Goal: Task Accomplishment & Management: Manage account settings

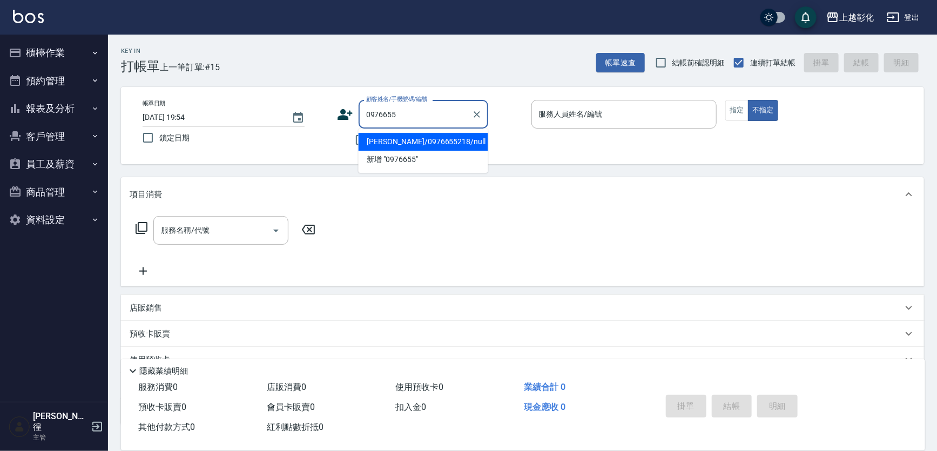
type input "[PERSON_NAME]/0976655218/null"
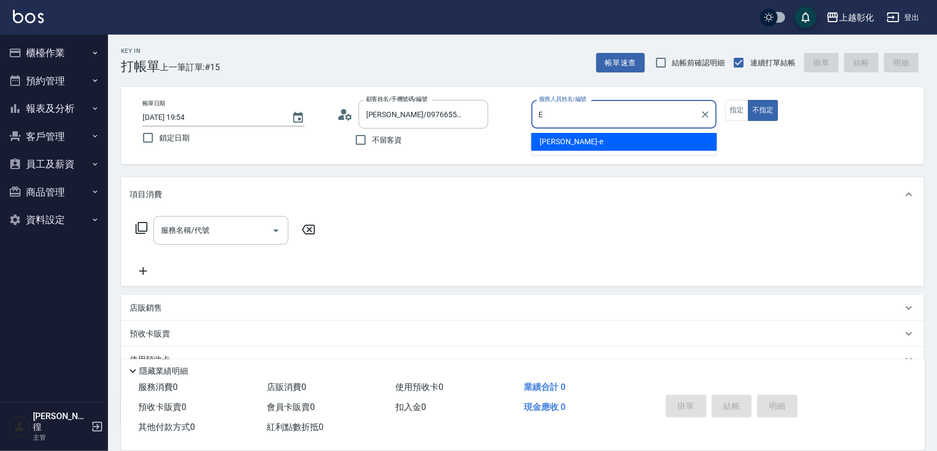
type input "[PERSON_NAME]-e"
type button "false"
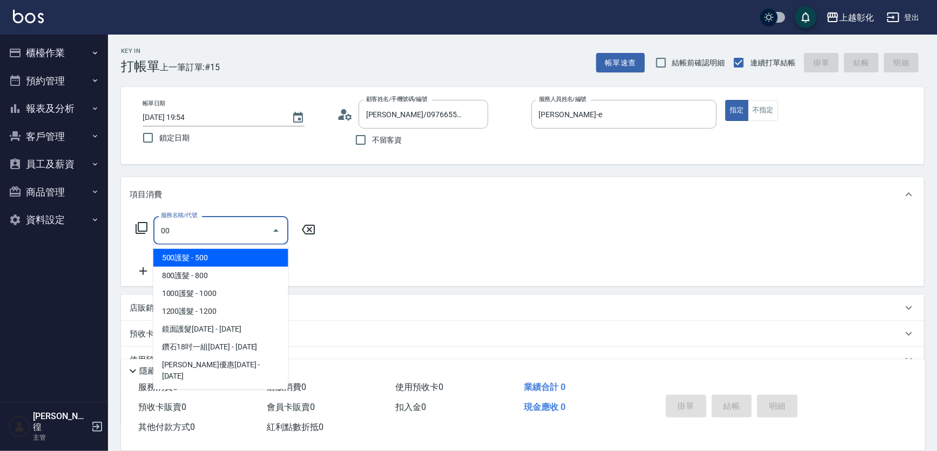
type input "0"
type input "3"
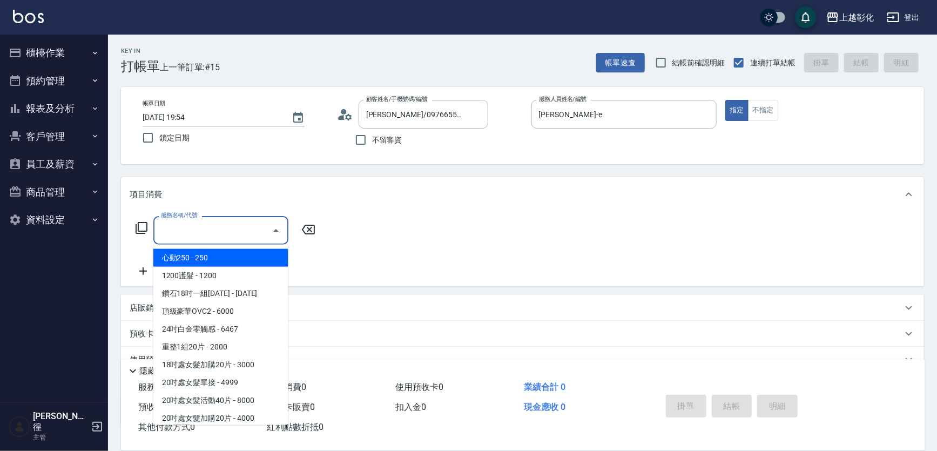
type input "2"
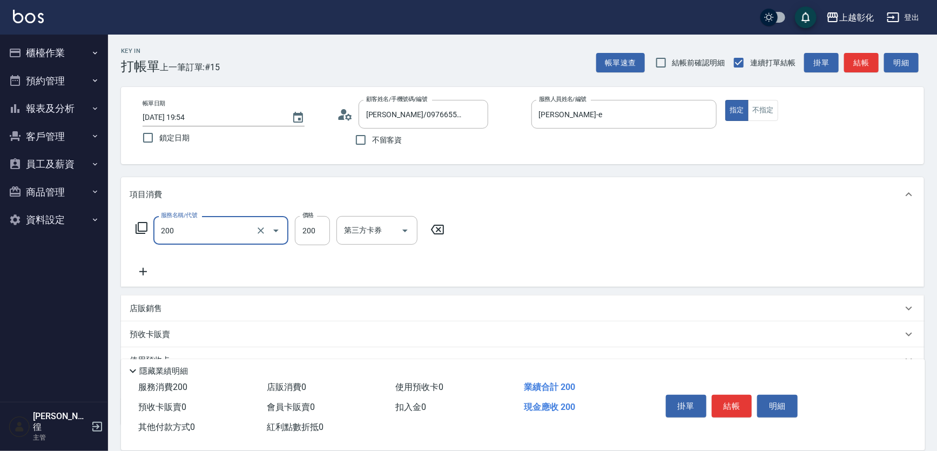
type input "New洗專案(200)"
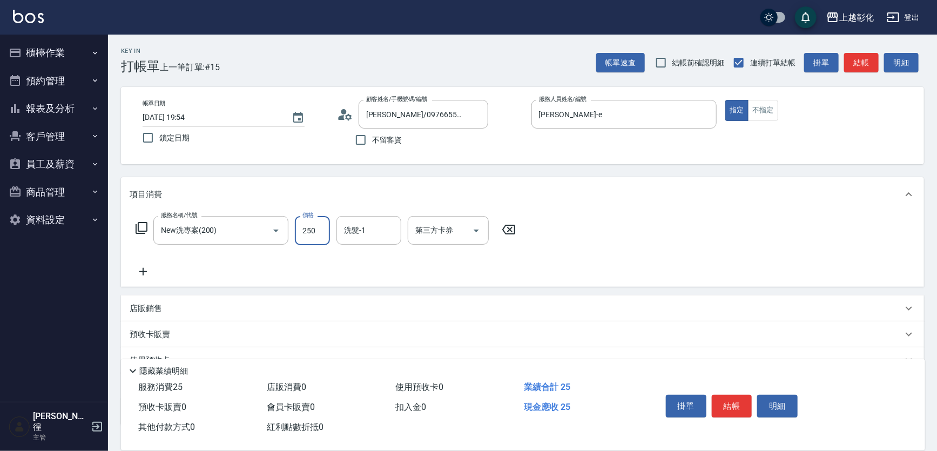
type input "250"
type input "賴瑩婕-16"
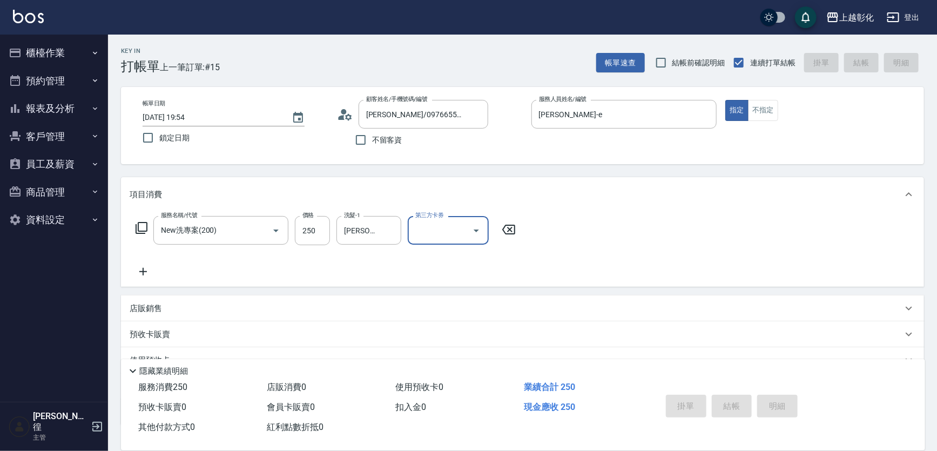
type input "2025/09/11 20:39"
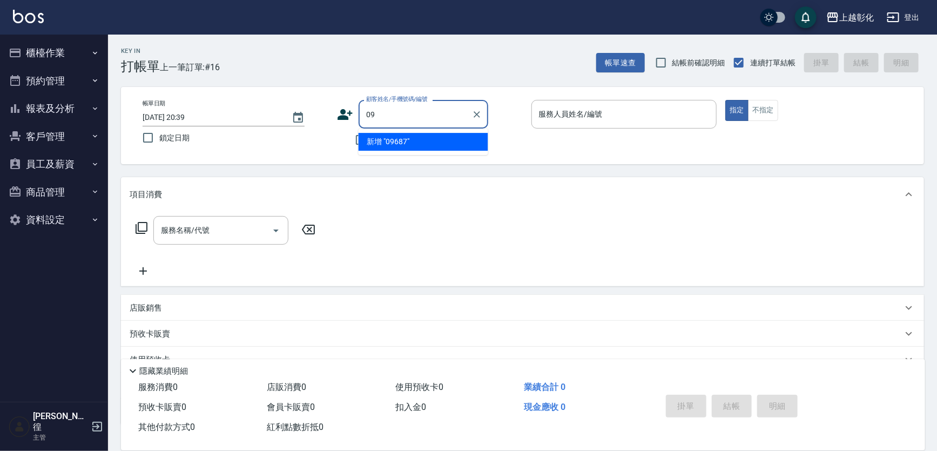
type input "0"
type input "0968722"
type input "0"
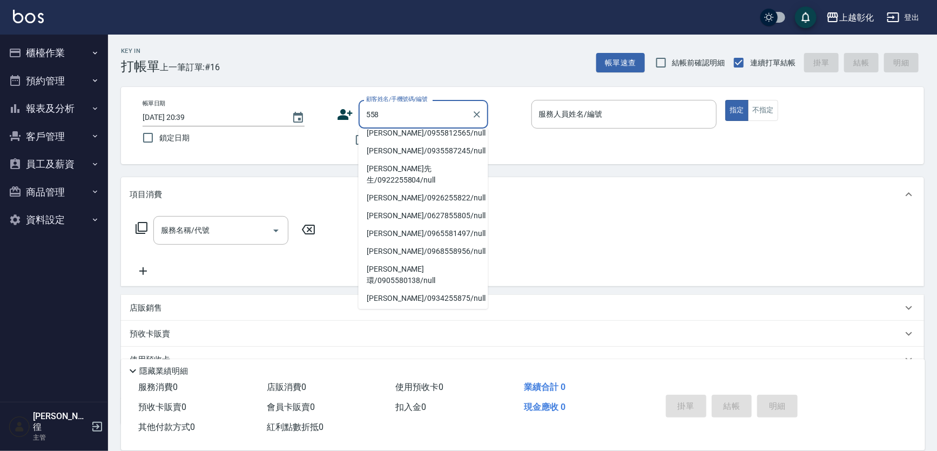
scroll to position [4, 0]
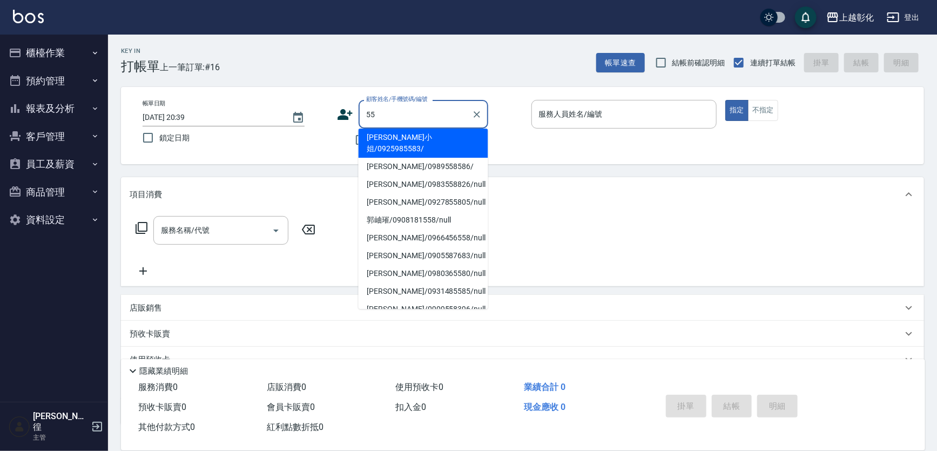
type input "5"
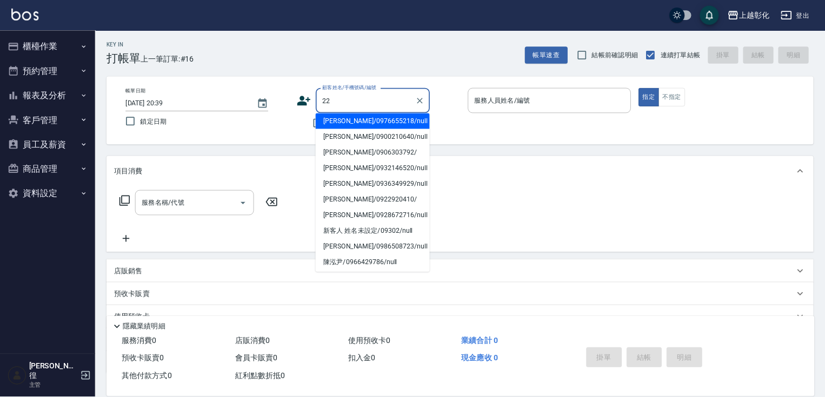
scroll to position [0, 0]
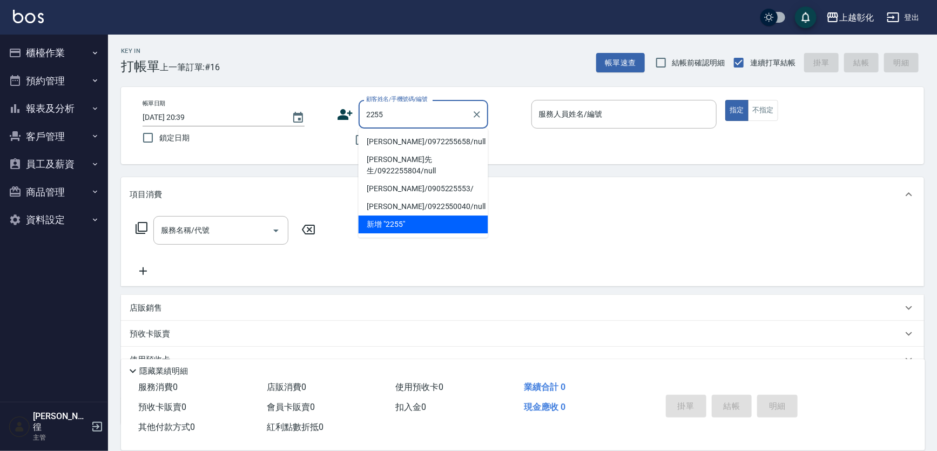
type input "2255"
click at [349, 140] on div "不留客資" at bounding box center [412, 140] width 151 height 23
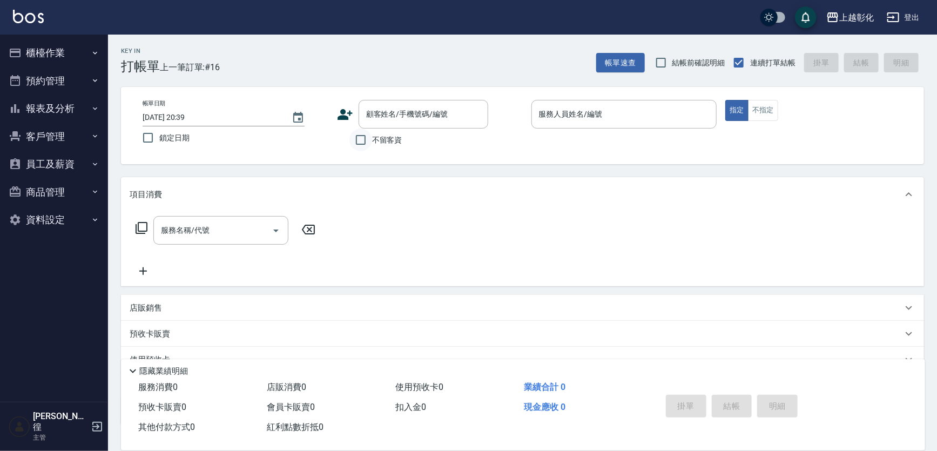
click at [351, 137] on input "不留客資" at bounding box center [361, 140] width 23 height 23
checkbox input "true"
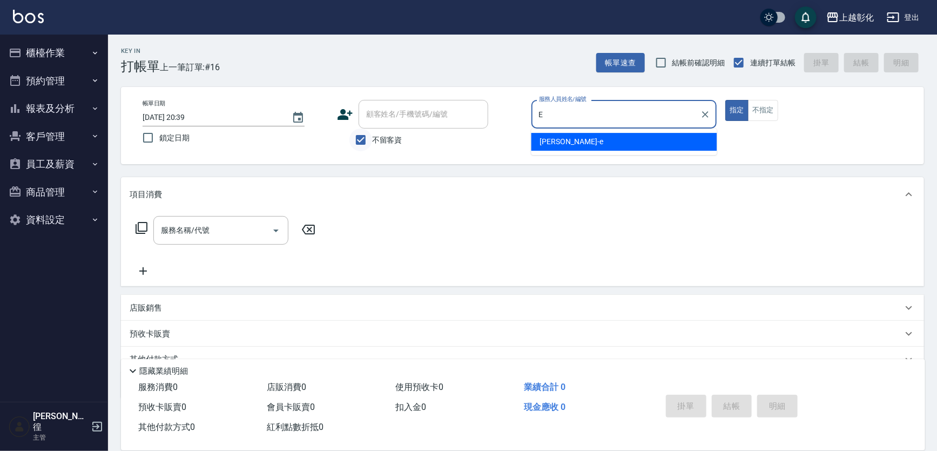
type input "[PERSON_NAME]-e"
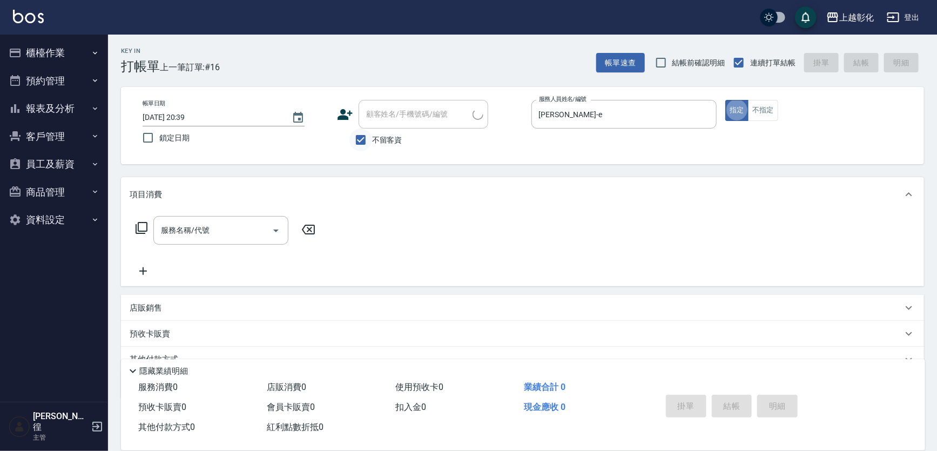
type button "true"
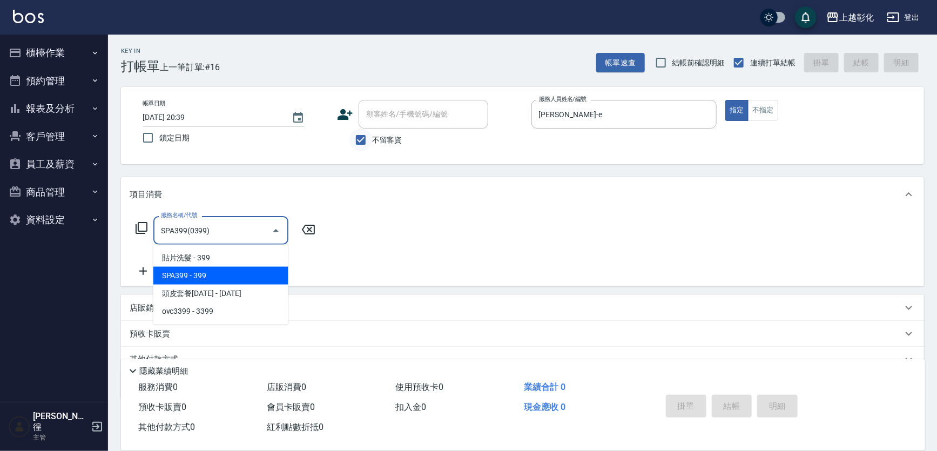
type input "SPA399(0399)"
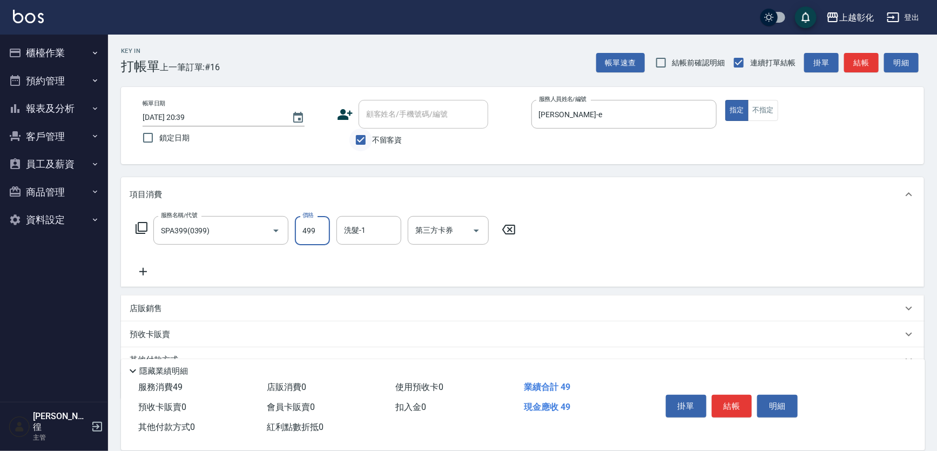
type input "499"
type input "[PERSON_NAME]-16"
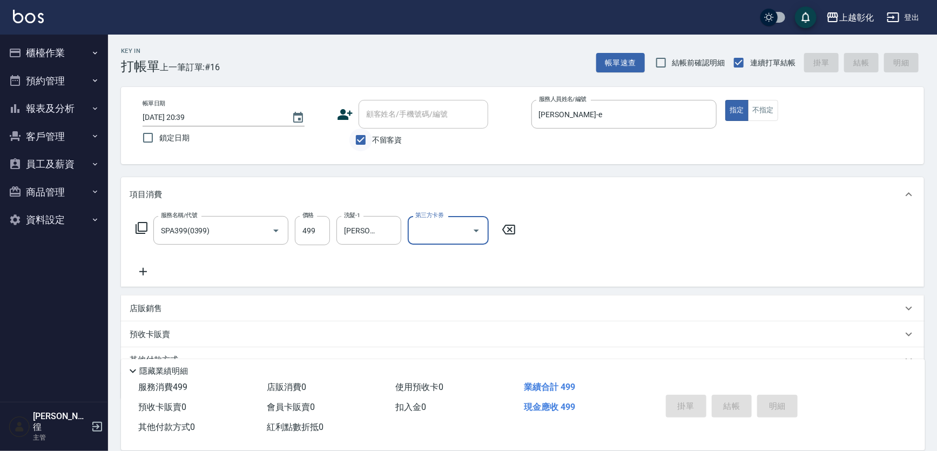
type input "2025/09/11 20:40"
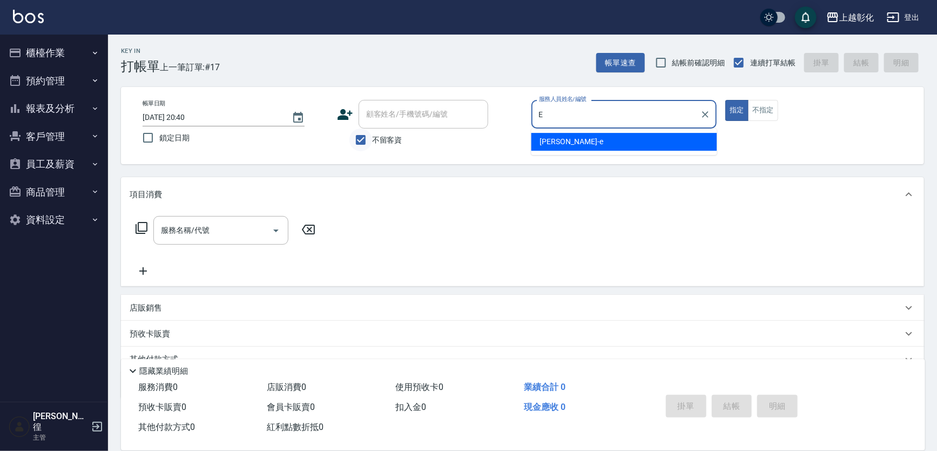
type input "[PERSON_NAME]-e"
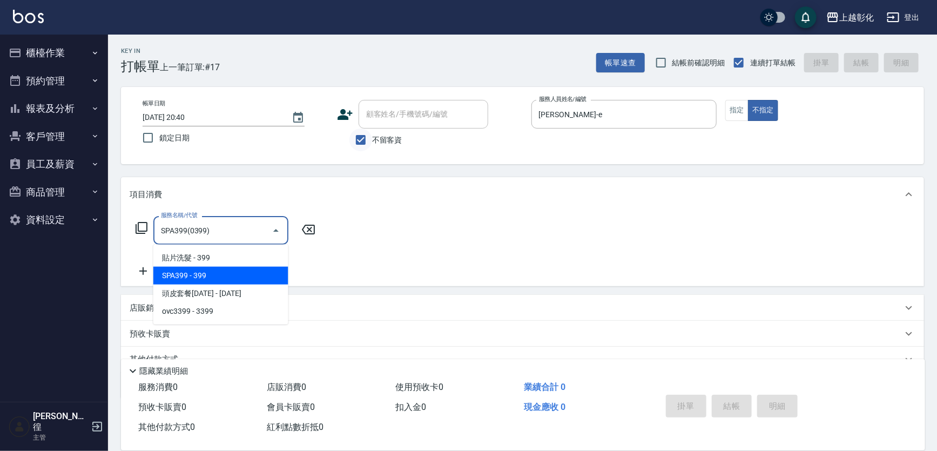
type input "SPA399(0399)"
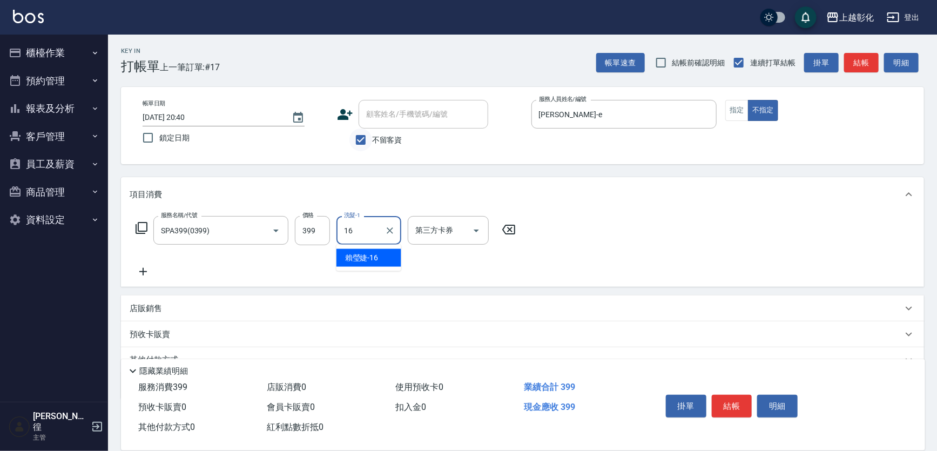
type input "賴瑩婕-16"
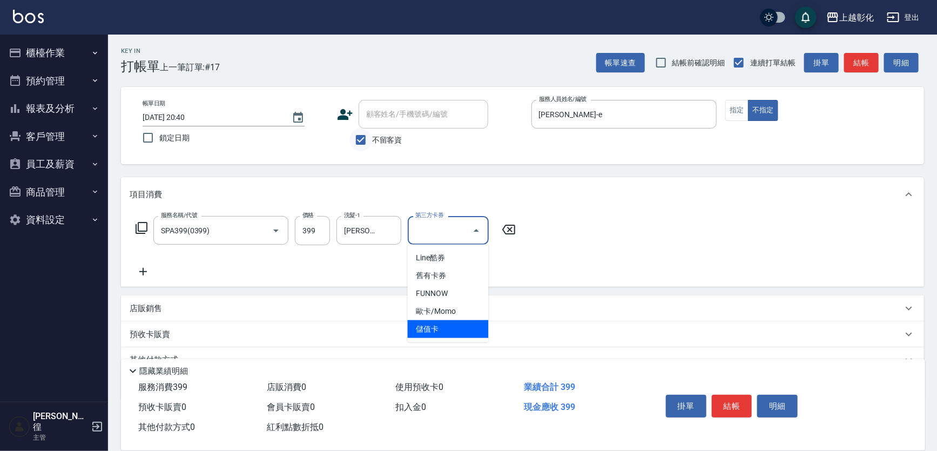
type input "儲值卡"
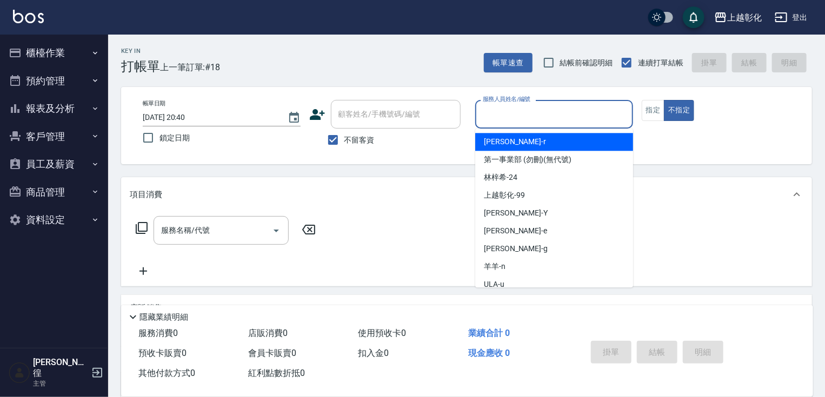
click at [505, 107] on input "服務人員姓名/編號" at bounding box center [554, 114] width 148 height 19
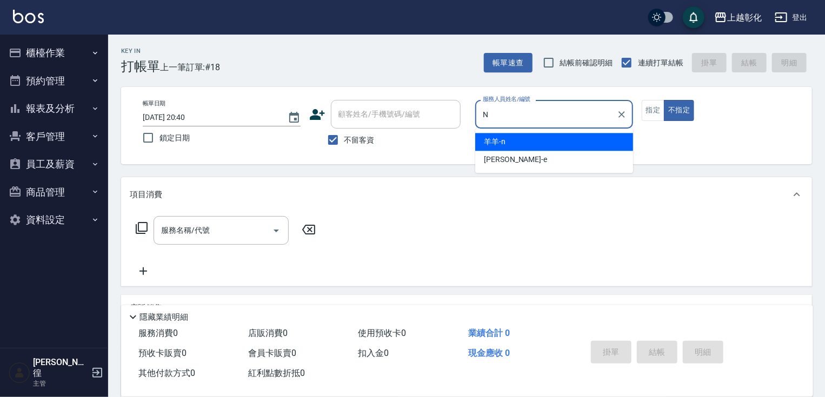
type input "羊羊-n"
type button "false"
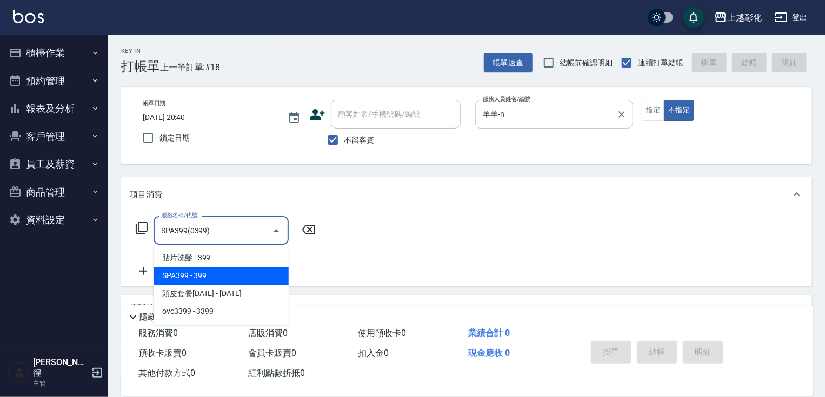
type input "SPA399(0399)"
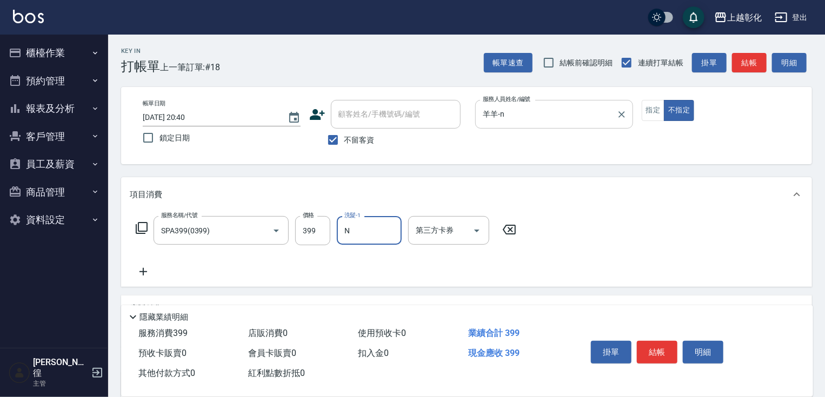
type input "羊羊-n"
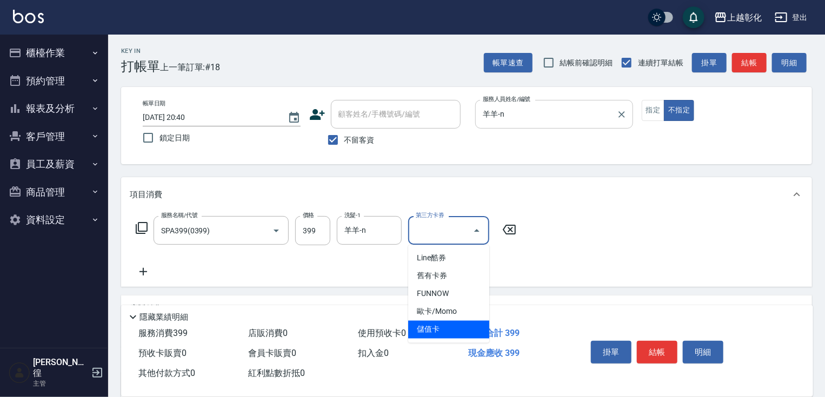
type input "儲值卡"
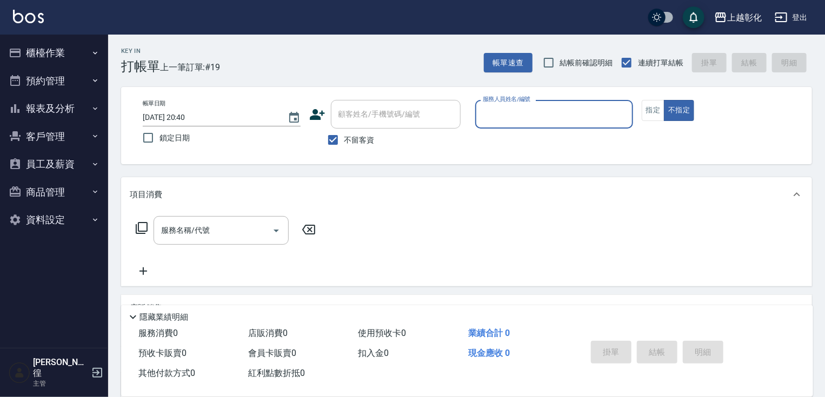
click at [384, 143] on div "不留客資" at bounding box center [384, 140] width 151 height 23
drag, startPoint x: 366, startPoint y: 140, endPoint x: 372, endPoint y: 112, distance: 28.6
click at [366, 140] on span "不留客資" at bounding box center [359, 140] width 30 height 11
click at [344, 140] on input "不留客資" at bounding box center [332, 140] width 23 height 23
checkbox input "false"
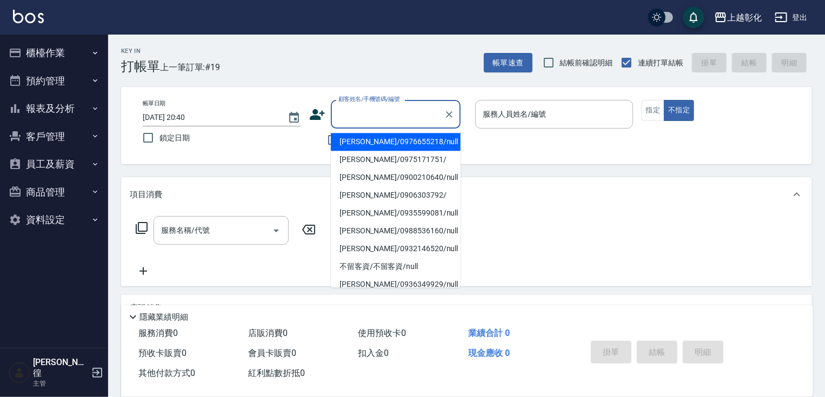
click at [372, 112] on input "顧客姓名/手機號碼/編號" at bounding box center [388, 114] width 104 height 19
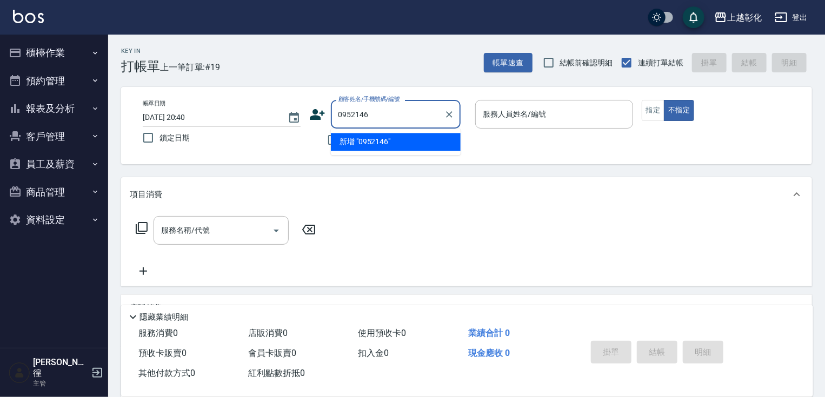
type input "0952146"
click at [318, 134] on div "不留客資" at bounding box center [384, 140] width 151 height 23
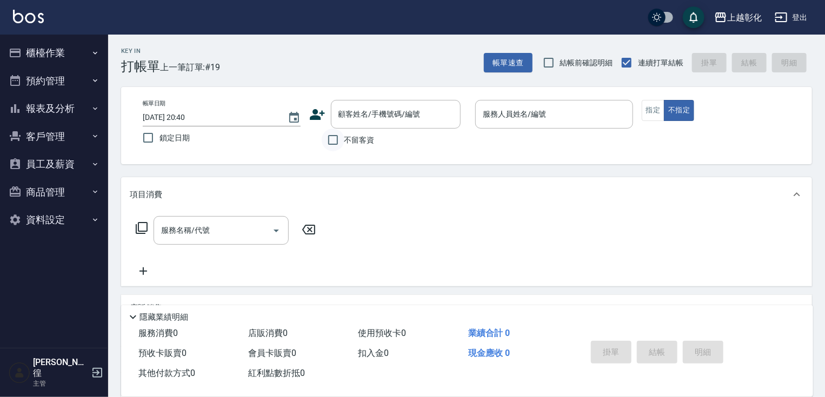
click at [327, 140] on input "不留客資" at bounding box center [332, 140] width 23 height 23
checkbox input "true"
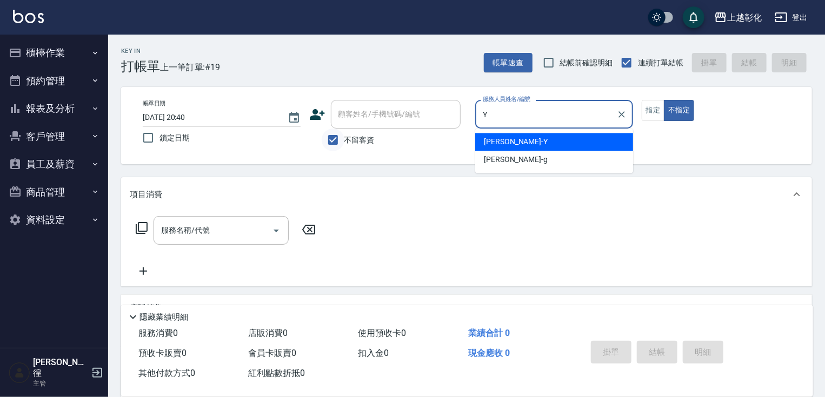
type input "YURI-Y"
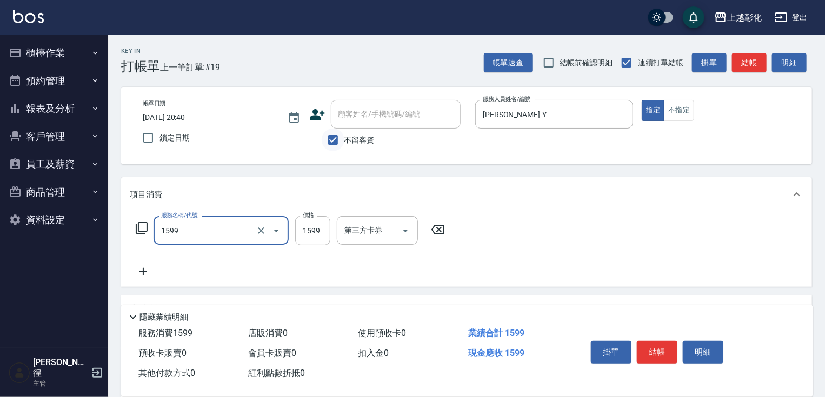
type input "染髮套餐1599(1599)"
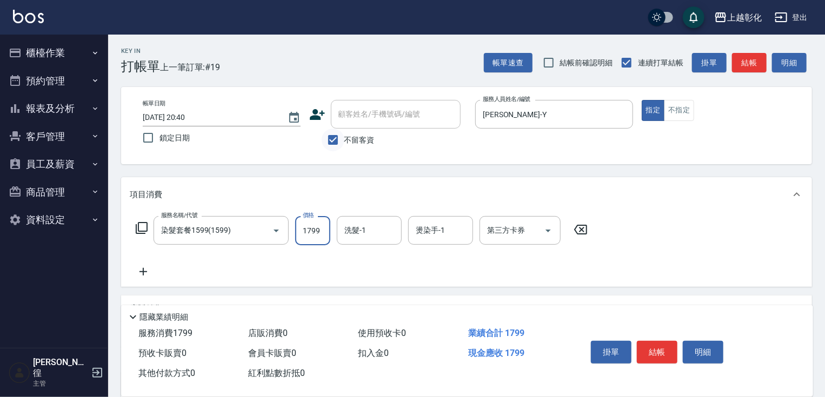
type input "1799"
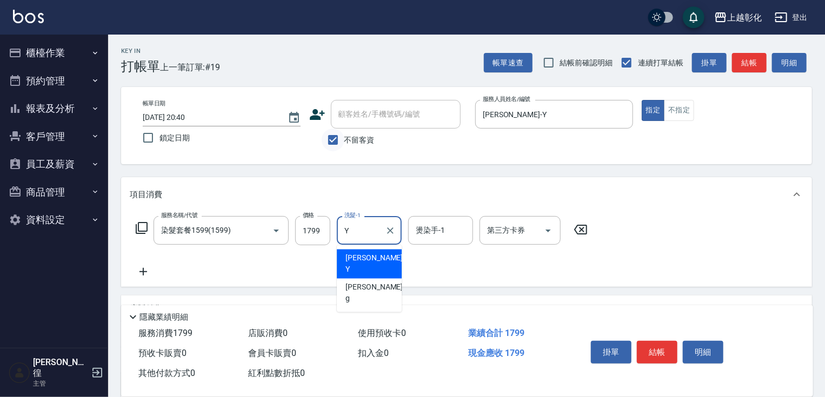
type input "YURI-Y"
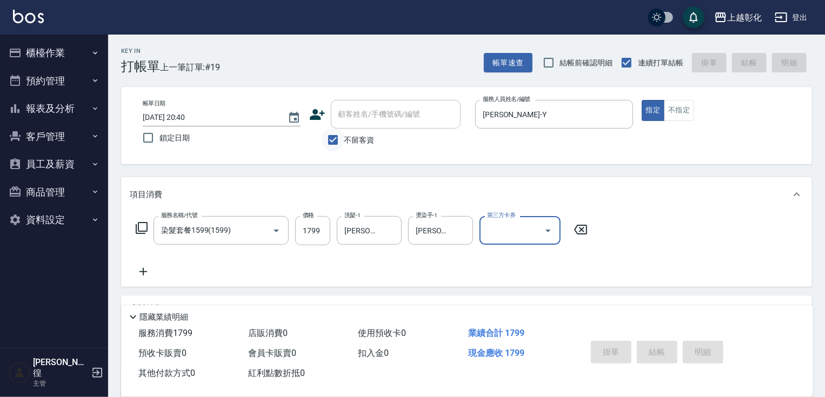
type input "2025/09/11 20:41"
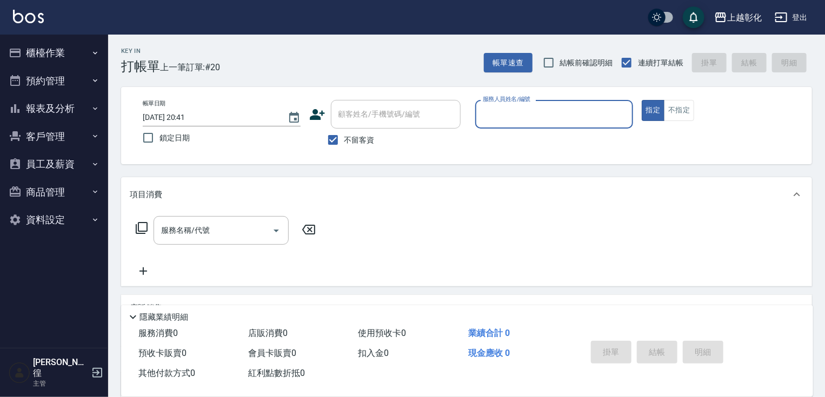
click at [58, 49] on button "櫃檯作業" at bounding box center [53, 53] width 99 height 28
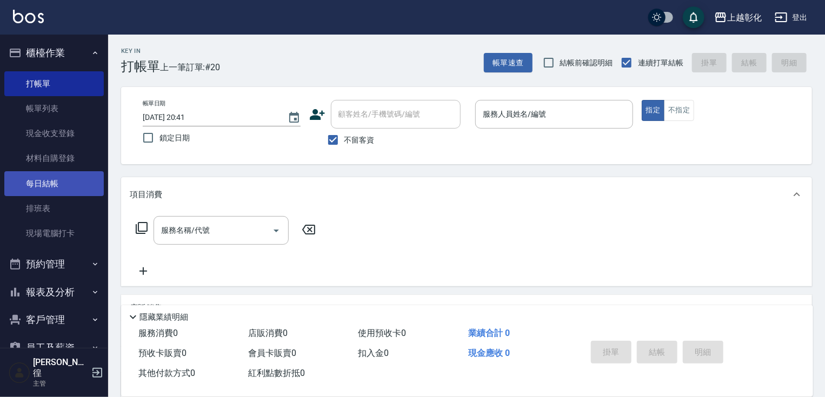
click at [56, 186] on link "每日結帳" at bounding box center [53, 183] width 99 height 25
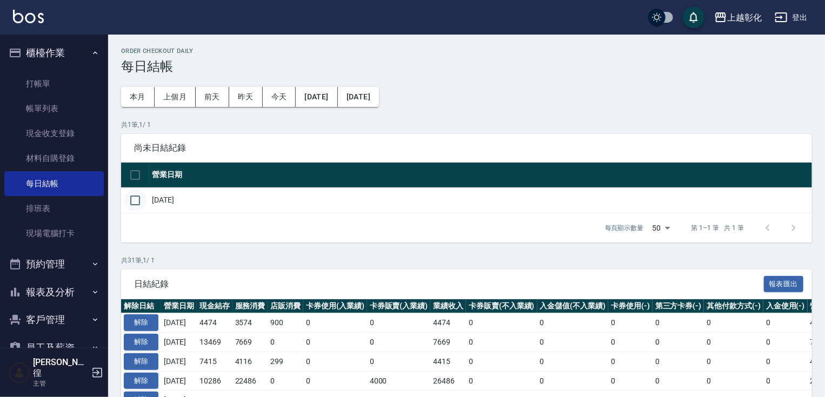
drag, startPoint x: 135, startPoint y: 191, endPoint x: 139, endPoint y: 198, distance: 8.2
click at [134, 193] on input "checkbox" at bounding box center [135, 200] width 23 height 23
checkbox input "true"
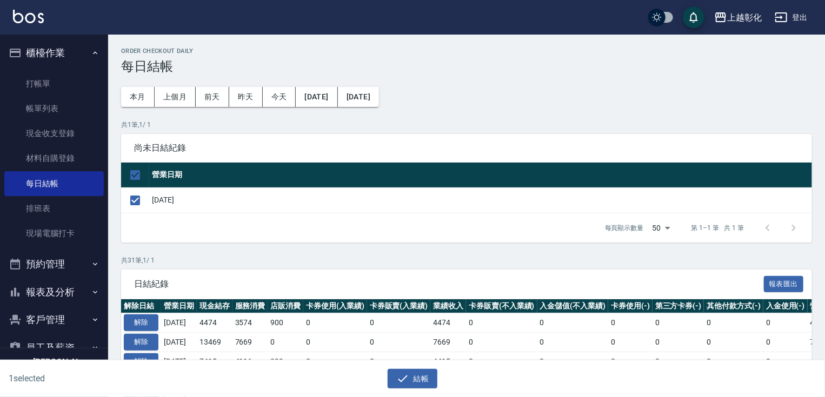
click at [412, 366] on div "結帳" at bounding box center [408, 374] width 408 height 29
click at [412, 379] on button "結帳" at bounding box center [412, 379] width 50 height 20
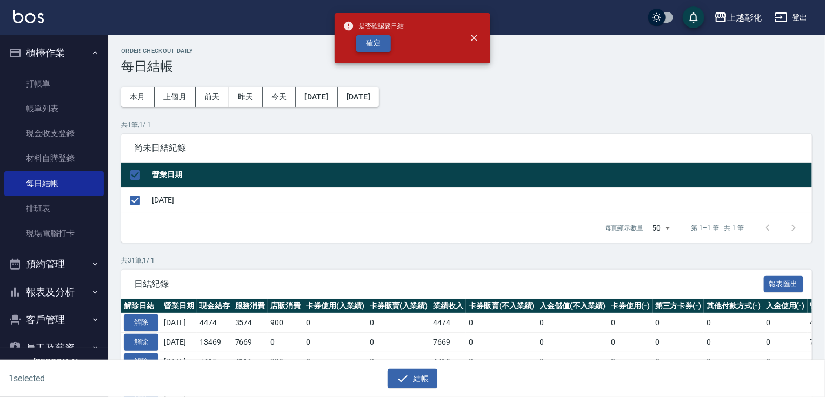
click at [376, 46] on button "確定" at bounding box center [373, 43] width 35 height 17
checkbox input "false"
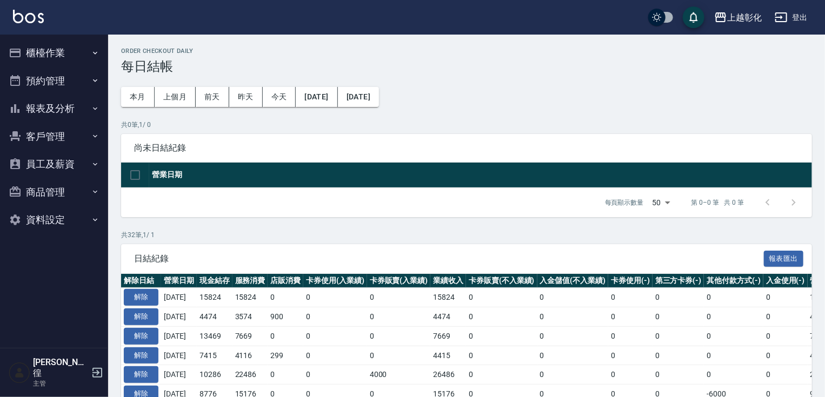
click at [56, 51] on button "櫃檯作業" at bounding box center [53, 53] width 99 height 28
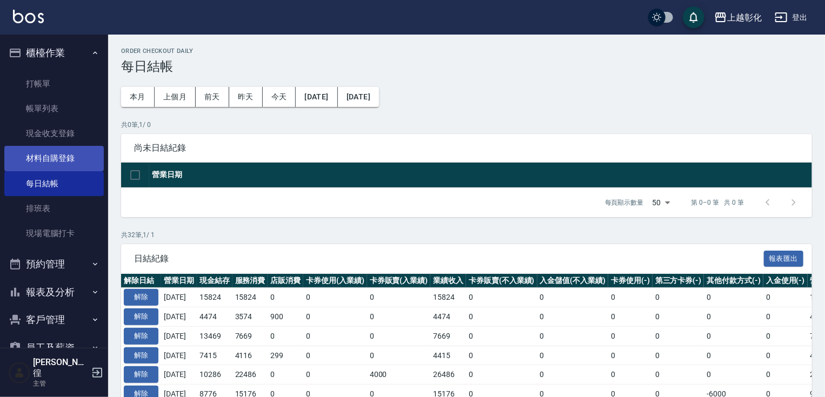
click at [50, 158] on link "材料自購登錄" at bounding box center [53, 158] width 99 height 25
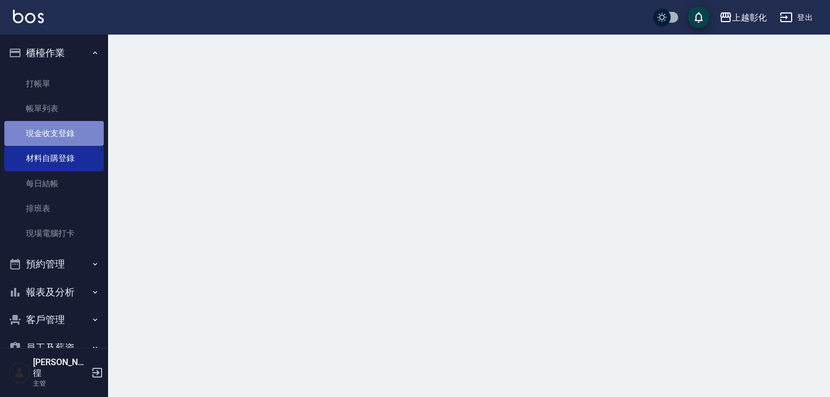
click at [70, 127] on link "現金收支登錄" at bounding box center [53, 133] width 99 height 25
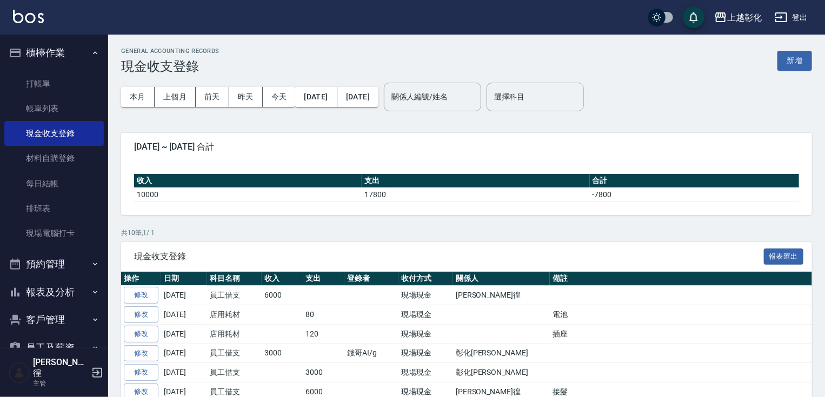
click at [772, 68] on div "GENERAL ACCOUNTING RECORDS 現金收支登錄 新增" at bounding box center [466, 61] width 691 height 26
click at [792, 63] on button "新增" at bounding box center [794, 61] width 35 height 20
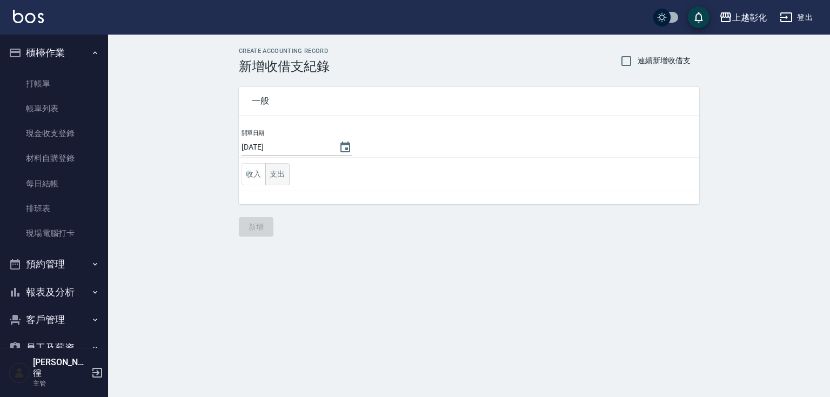
click at [286, 178] on button "支出" at bounding box center [277, 174] width 24 height 22
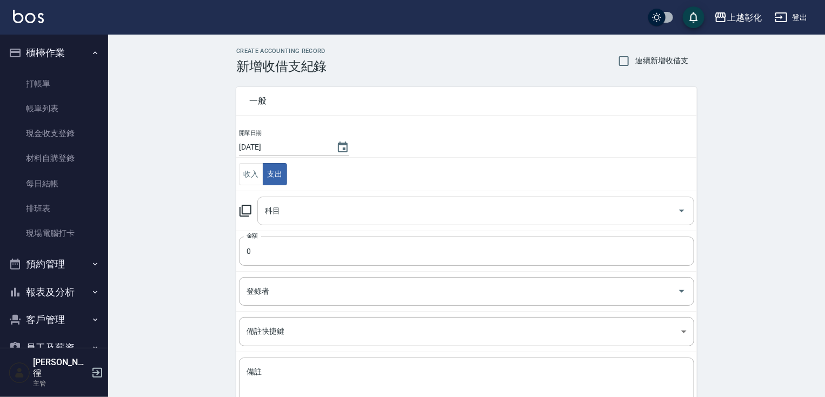
click at [285, 214] on input "科目" at bounding box center [467, 211] width 411 height 19
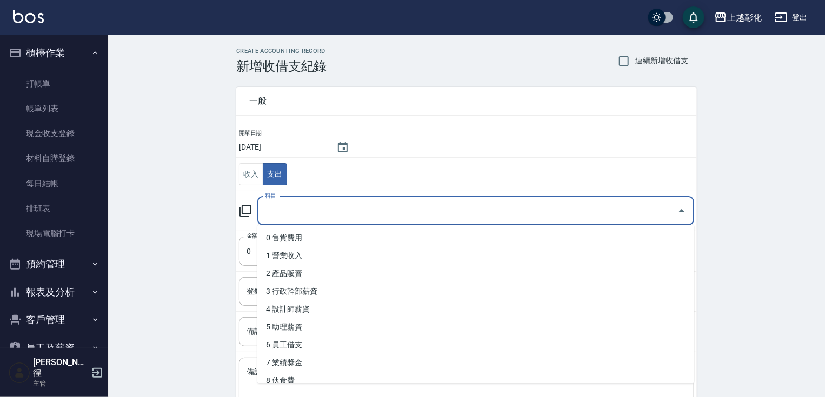
type input "6"
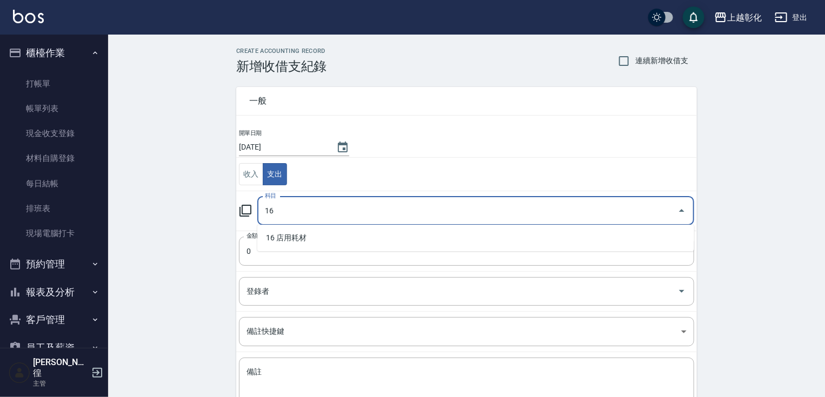
type input "1"
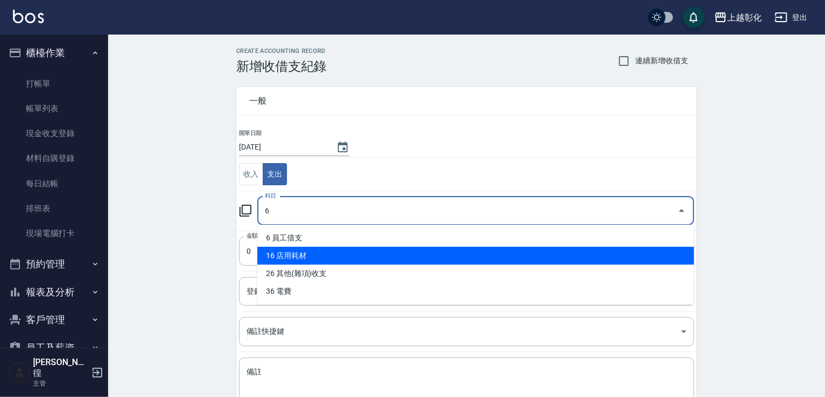
type input "16 店用耗材"
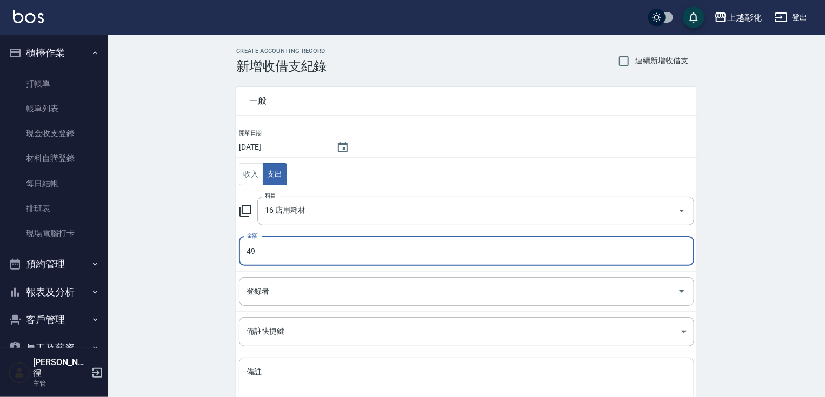
type input "49"
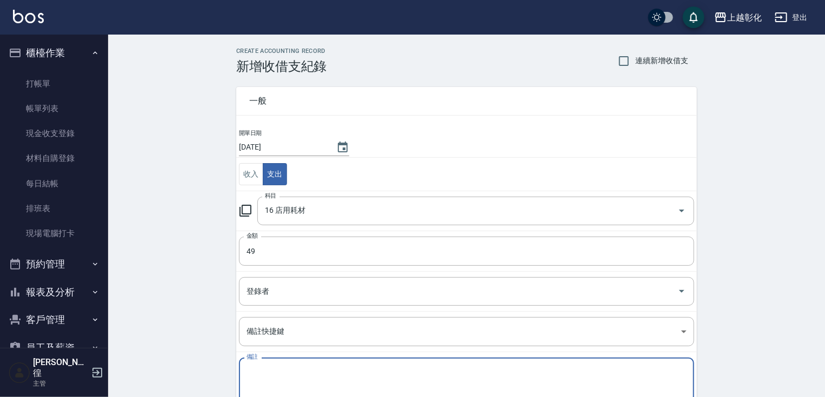
click at [324, 374] on textarea "備註" at bounding box center [466, 385] width 440 height 37
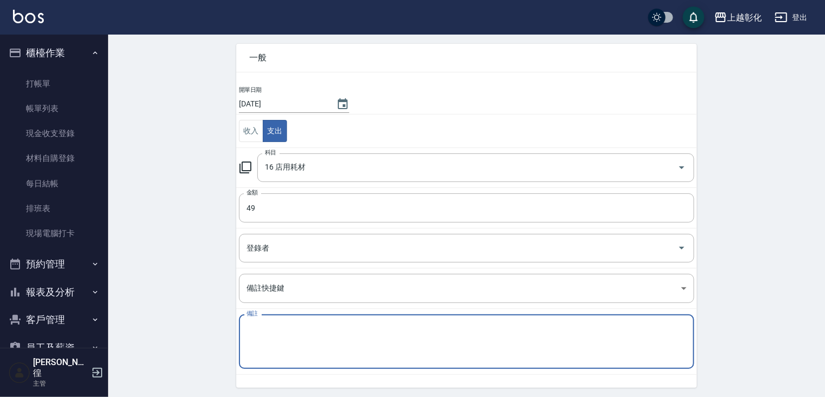
scroll to position [78, 0]
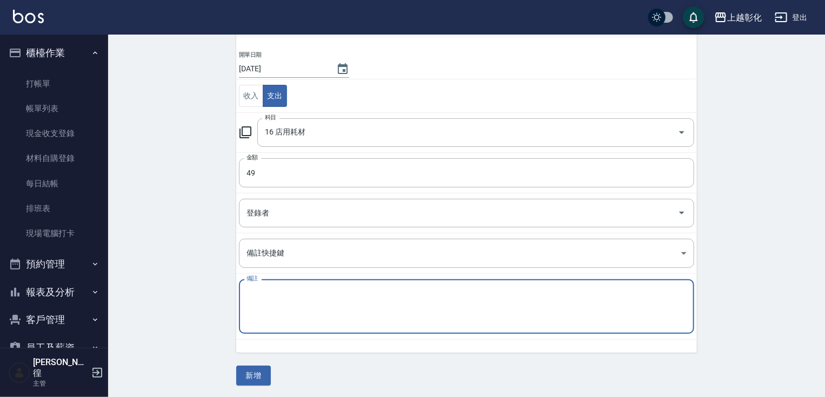
type textarea "F"
type textarea "清潔劑"
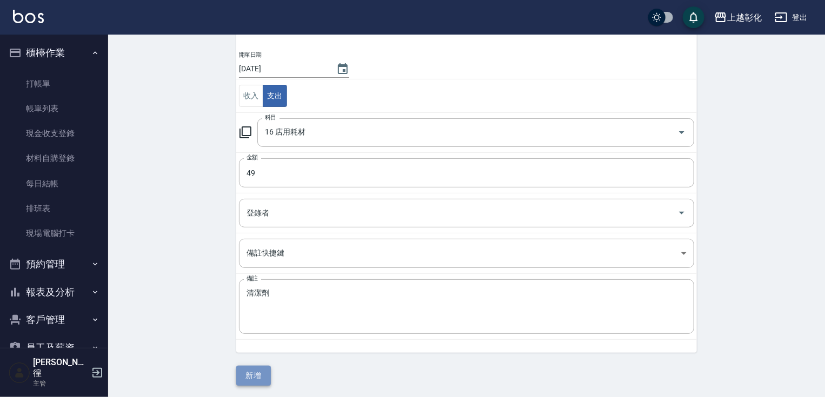
click at [250, 366] on button "新增" at bounding box center [253, 376] width 35 height 20
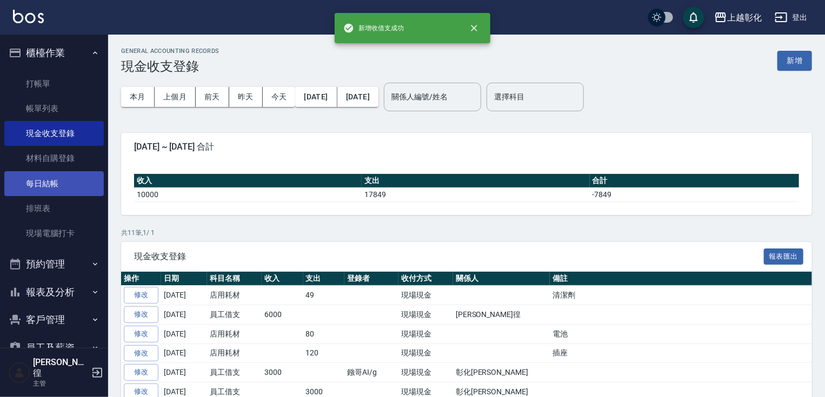
click at [53, 182] on link "每日結帳" at bounding box center [53, 183] width 99 height 25
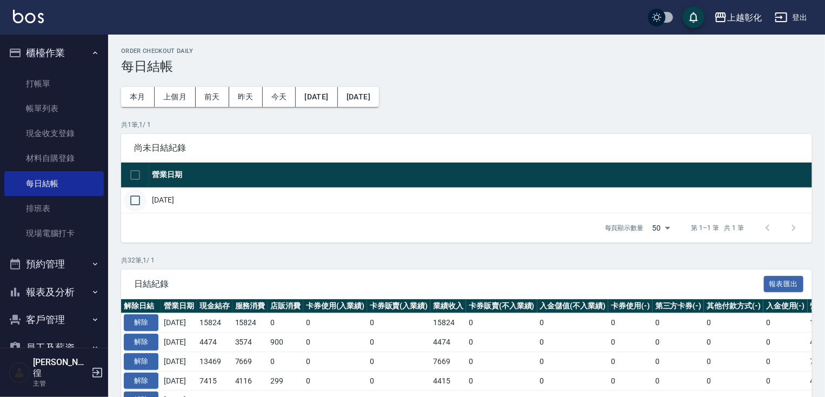
click at [136, 194] on input "checkbox" at bounding box center [135, 200] width 23 height 23
checkbox input "true"
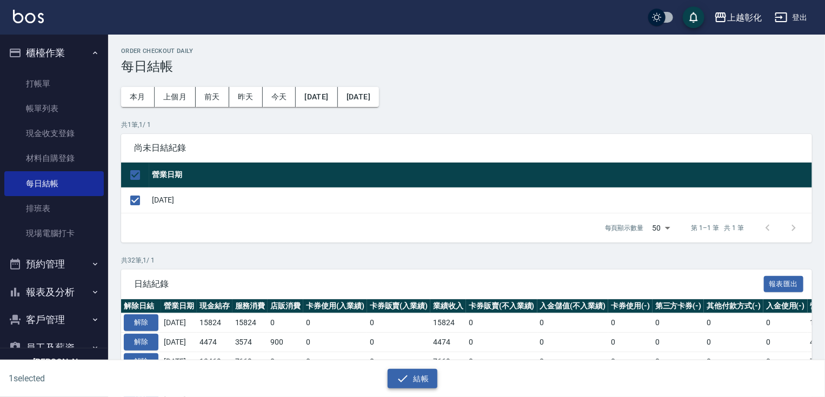
click at [398, 387] on button "結帳" at bounding box center [412, 379] width 50 height 20
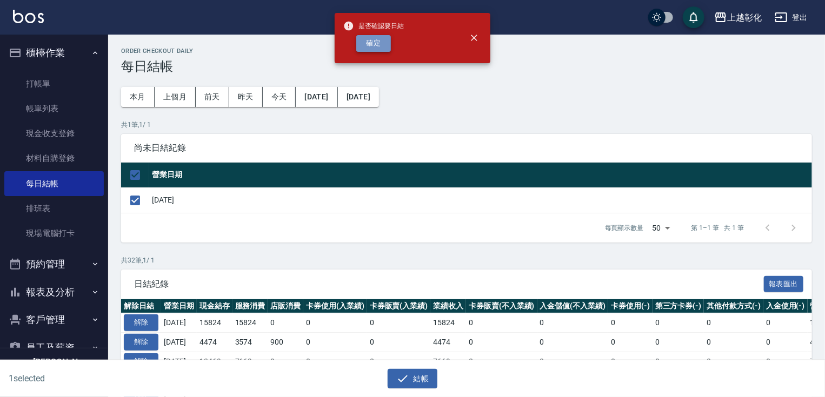
click at [378, 46] on button "確定" at bounding box center [373, 43] width 35 height 17
checkbox input "false"
